Goal: Use online tool/utility

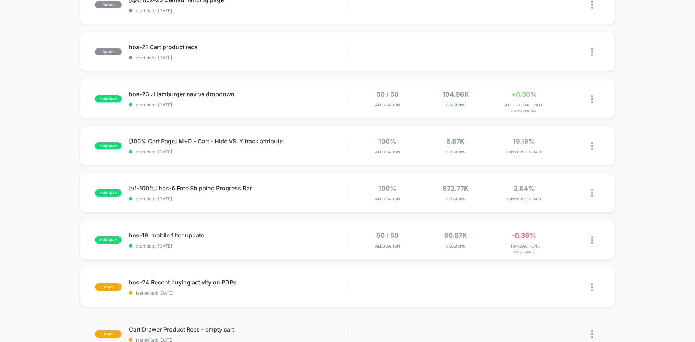
scroll to position [326, 0]
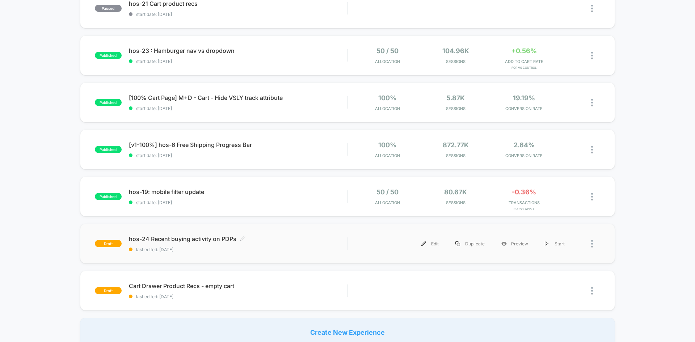
click at [191, 241] on span "hos-24 Recent buying activity on PDPs Click to edit experience details" at bounding box center [238, 238] width 218 height 7
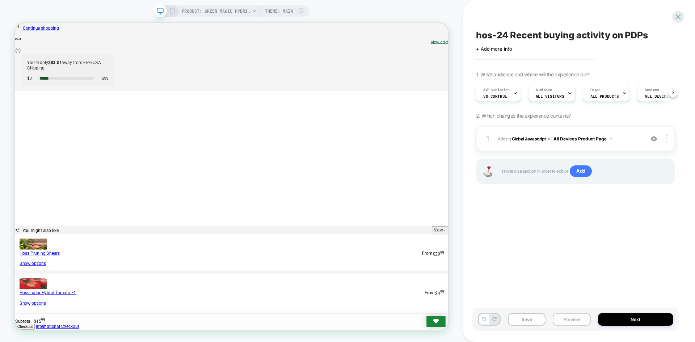
click at [566, 324] on button "Preview" at bounding box center [571, 319] width 38 height 13
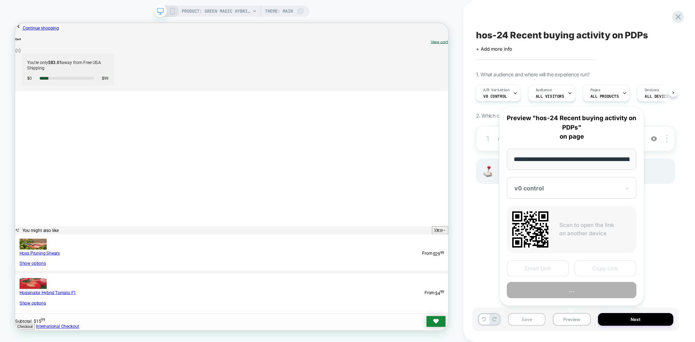
scroll to position [0, 96]
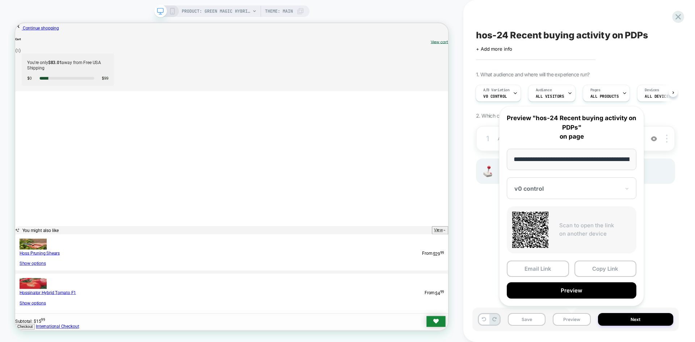
click at [478, 202] on div "hos-24 Recent buying activity on PDPs Click to edit experience details + Add mo…" at bounding box center [575, 170] width 206 height 327
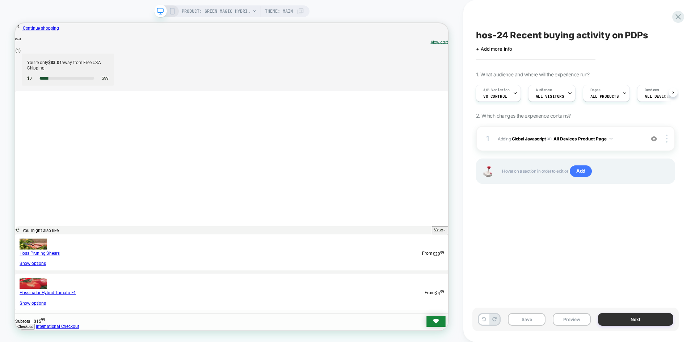
click at [620, 320] on button "Next" at bounding box center [636, 319] width 76 height 13
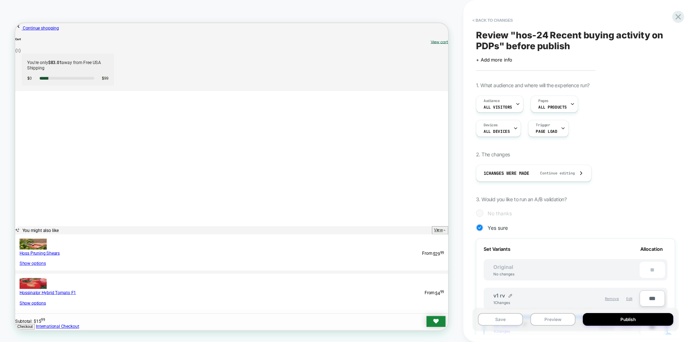
scroll to position [109, 0]
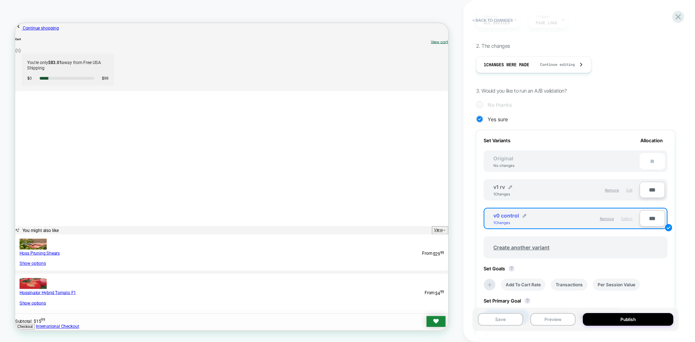
click at [628, 189] on span "Edit" at bounding box center [629, 190] width 6 height 4
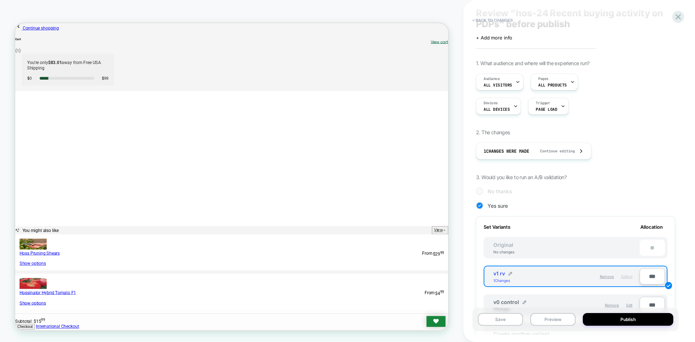
scroll to position [0, 0]
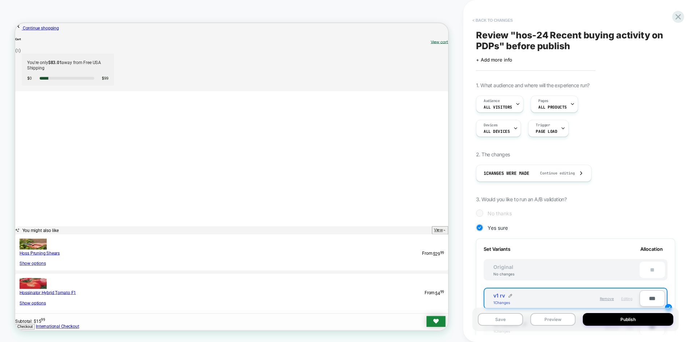
click at [500, 21] on button "< Back to changes" at bounding box center [492, 20] width 48 height 12
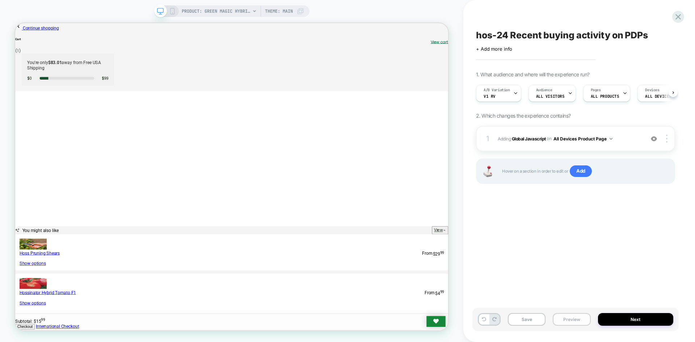
scroll to position [0, 0]
click at [560, 317] on button "Preview" at bounding box center [571, 319] width 38 height 13
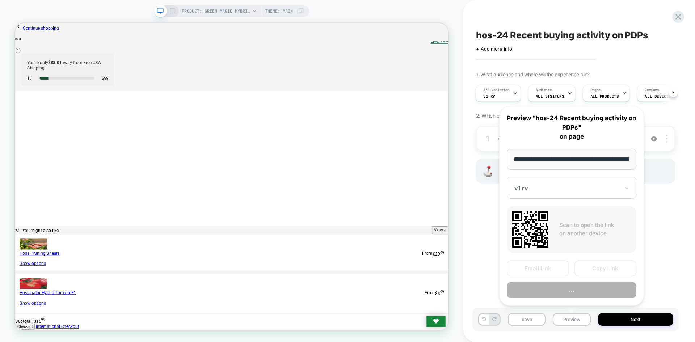
scroll to position [0, 96]
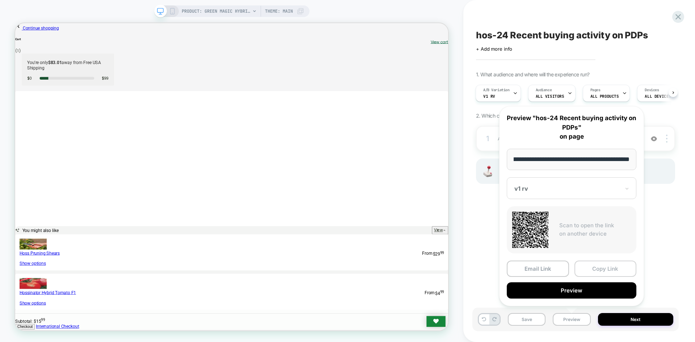
click at [601, 273] on button "Copy Link" at bounding box center [605, 268] width 62 height 16
